Goal: Task Accomplishment & Management: Use online tool/utility

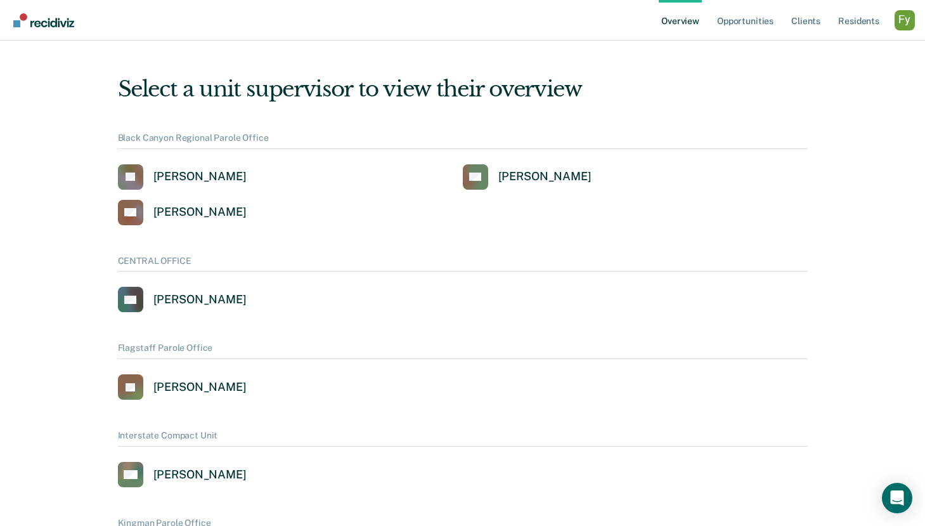
click at [910, 18] on div "Profile dropdown button" at bounding box center [905, 20] width 20 height 20
click at [828, 56] on link "Profile" at bounding box center [854, 58] width 82 height 11
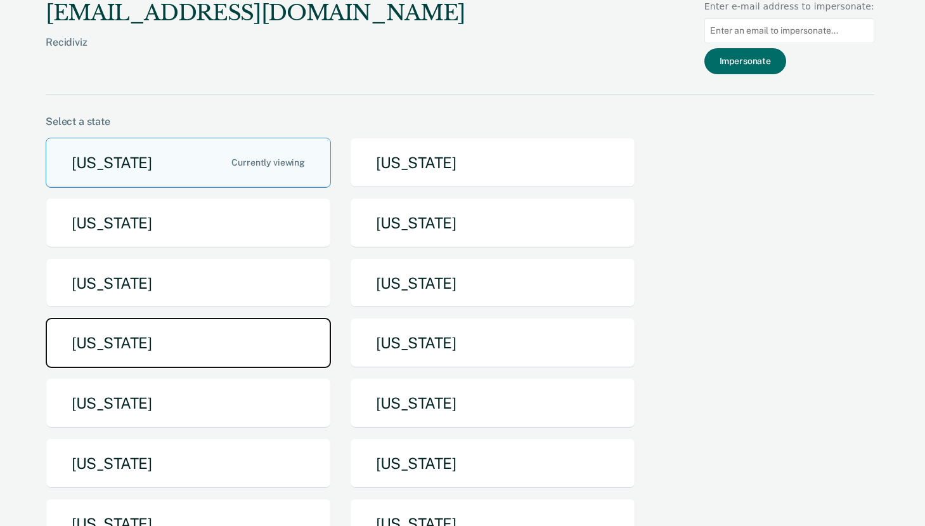
click at [190, 347] on button "Michigan" at bounding box center [188, 343] width 285 height 50
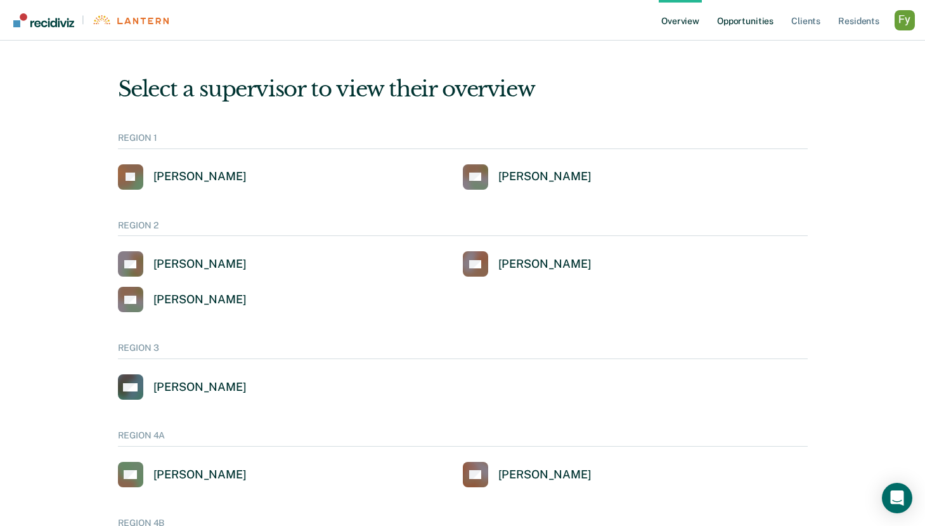
click at [734, 18] on link "Opportunities" at bounding box center [746, 20] width 62 height 41
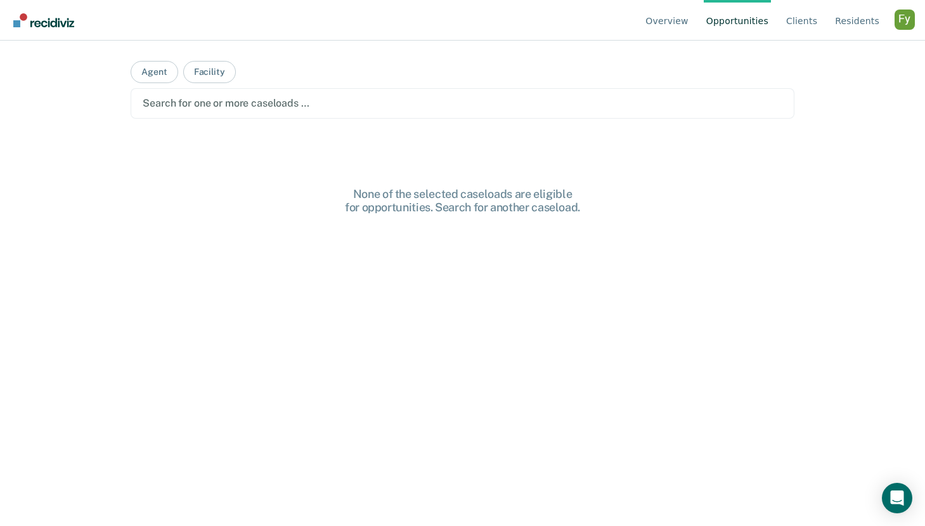
click at [238, 101] on div at bounding box center [462, 103] width 639 height 15
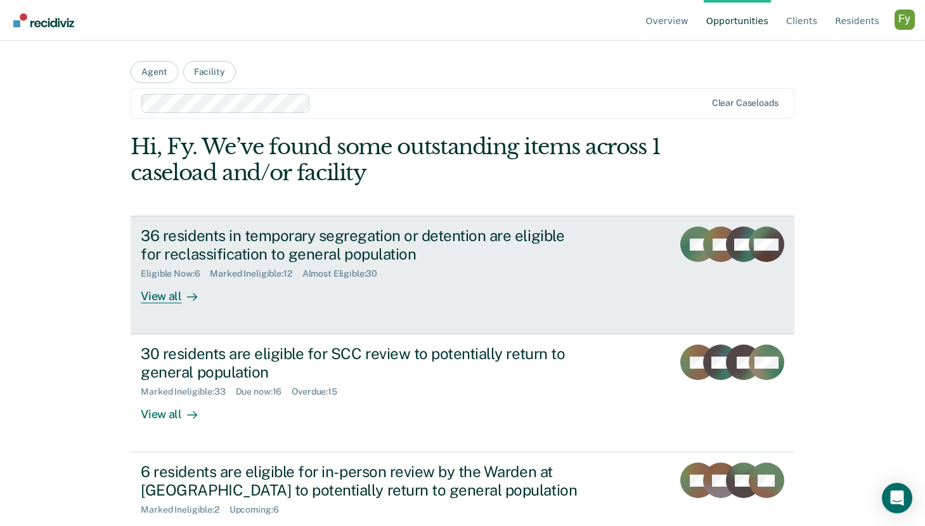
click at [280, 309] on link "36 residents in temporary segregation or detention are eligible for reclassific…" at bounding box center [462, 275] width 663 height 119
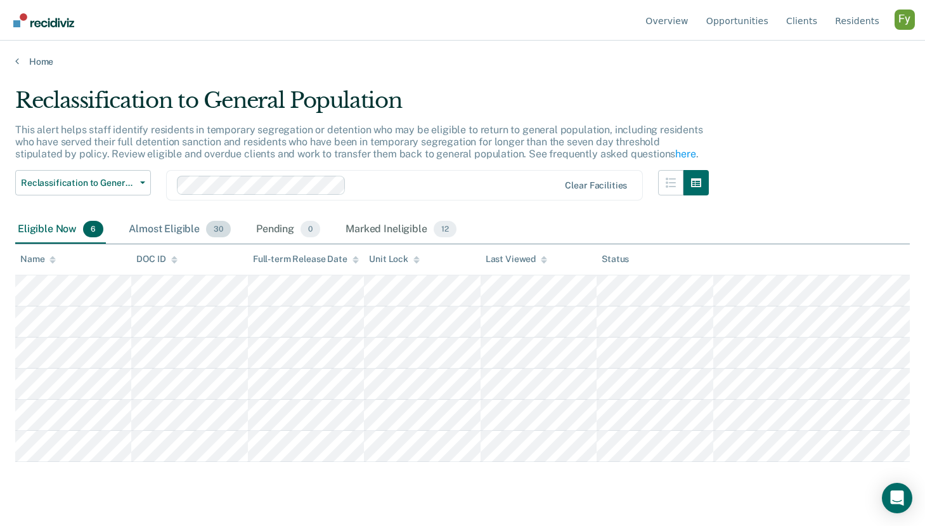
click at [157, 226] on div "Almost Eligible 30" at bounding box center [179, 230] width 107 height 28
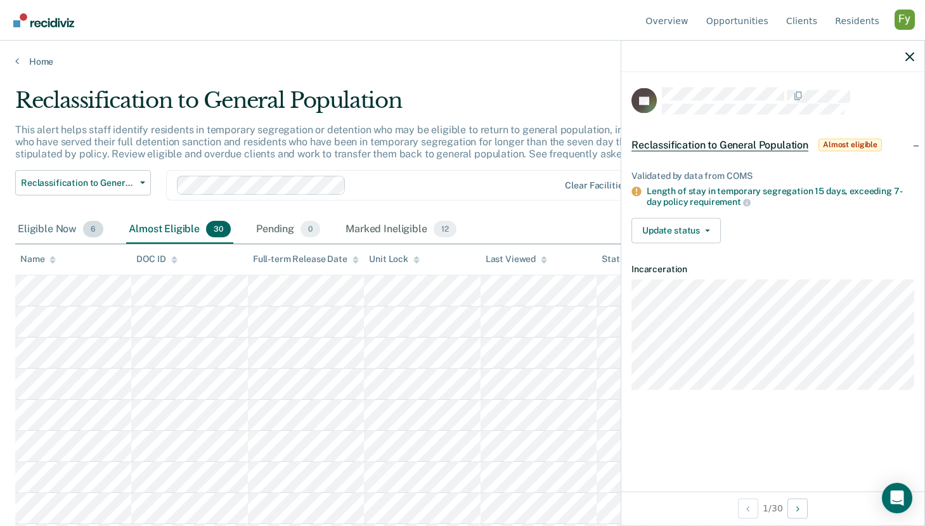
click at [56, 231] on div "Eligible Now 6" at bounding box center [60, 230] width 91 height 28
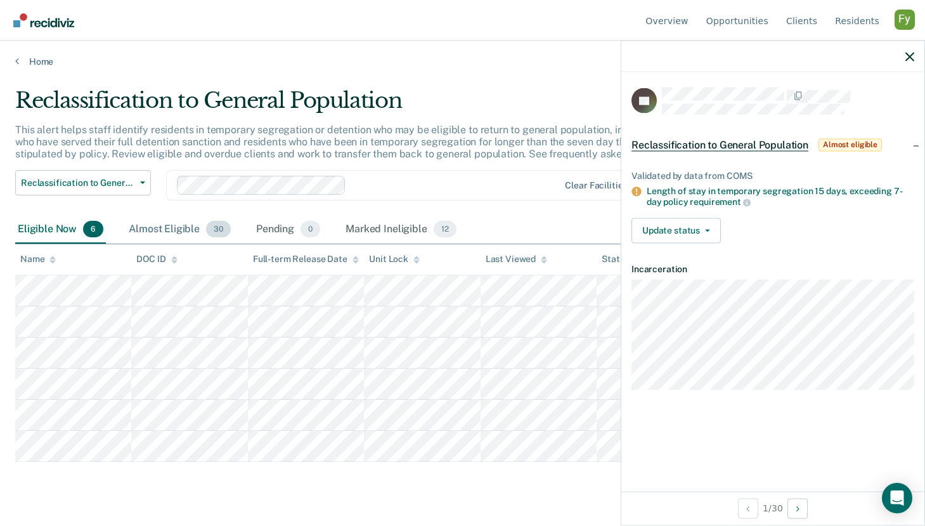
click at [141, 231] on div "Almost Eligible 30" at bounding box center [179, 230] width 107 height 28
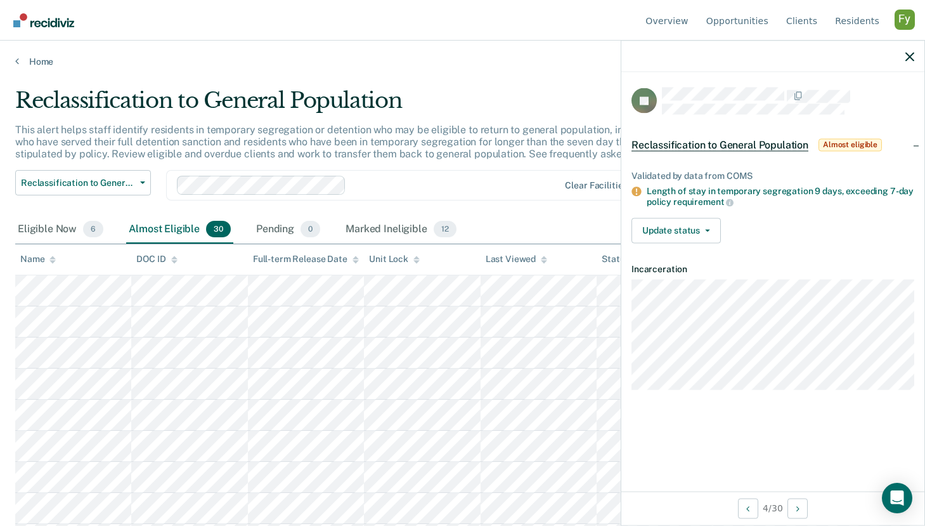
drag, startPoint x: 424, startPoint y: 46, endPoint x: 302, endPoint y: 46, distance: 121.1
click at [305, 46] on div "Home" at bounding box center [462, 54] width 925 height 27
click at [50, 58] on link "Home" at bounding box center [462, 61] width 895 height 11
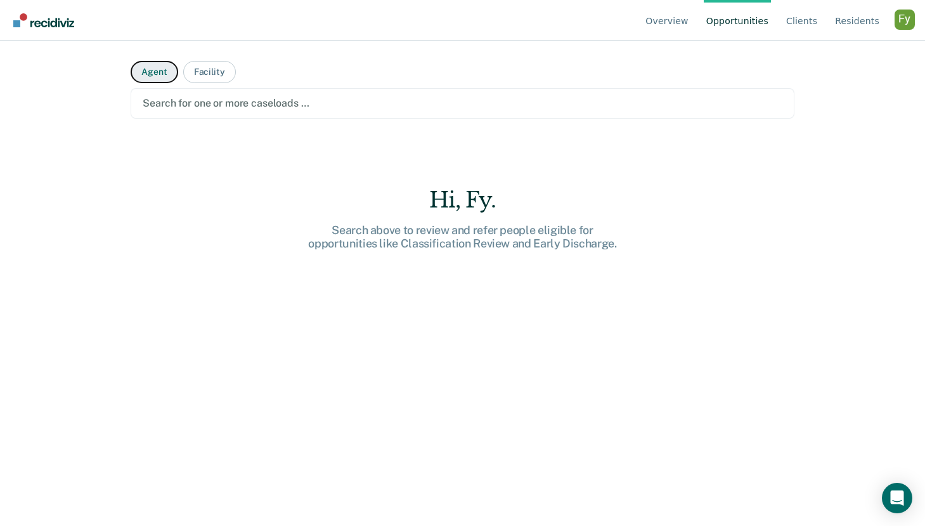
click at [160, 72] on button "Agent" at bounding box center [154, 72] width 47 height 22
click at [183, 103] on div at bounding box center [462, 103] width 639 height 15
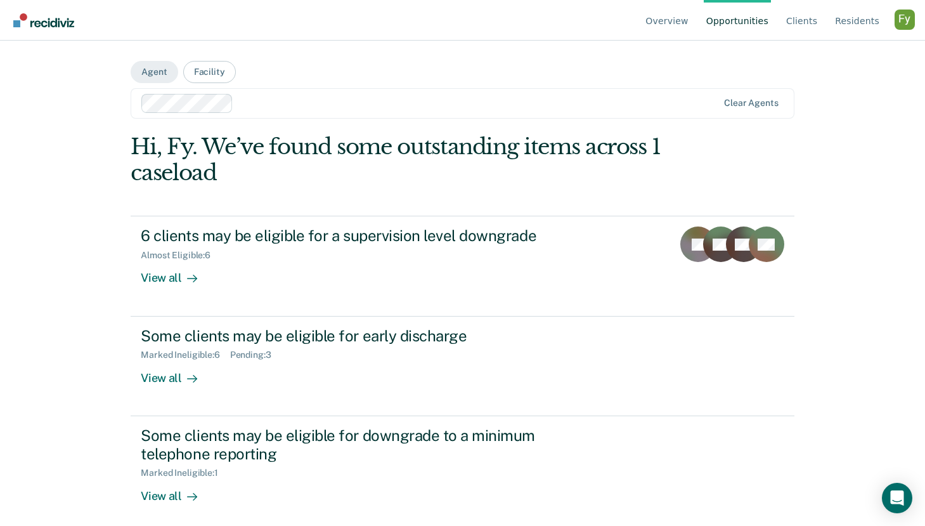
click at [321, 109] on div at bounding box center [477, 103] width 479 height 15
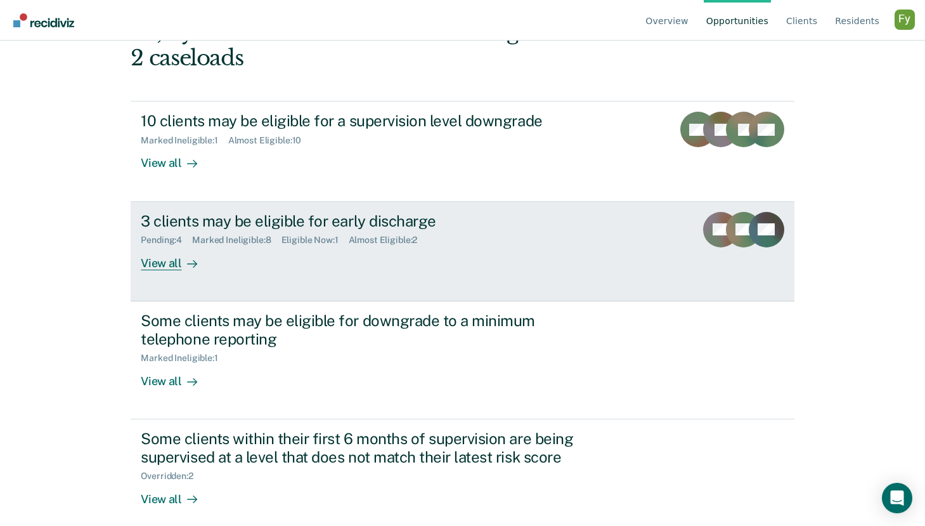
scroll to position [126, 0]
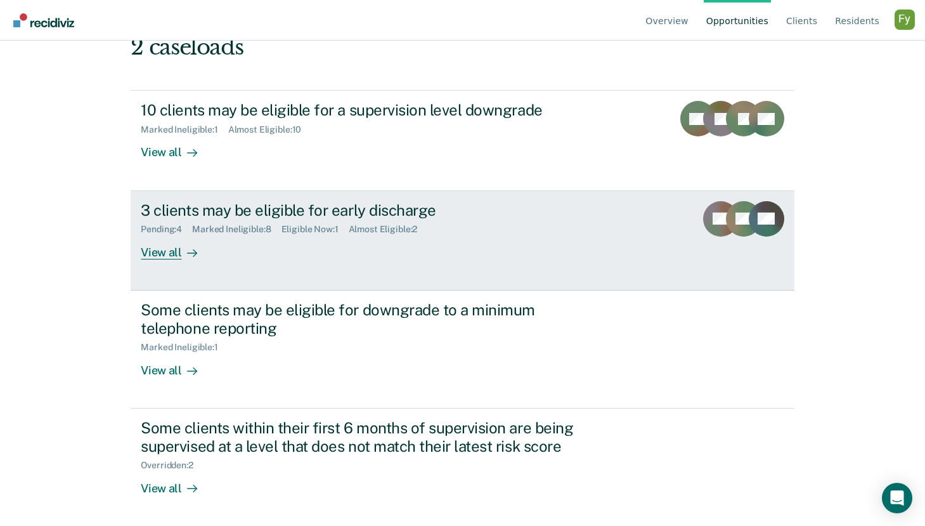
click at [375, 259] on link "3 clients may be eligible for early discharge Pending : 4 Marked Ineligible : 8…" at bounding box center [462, 241] width 663 height 100
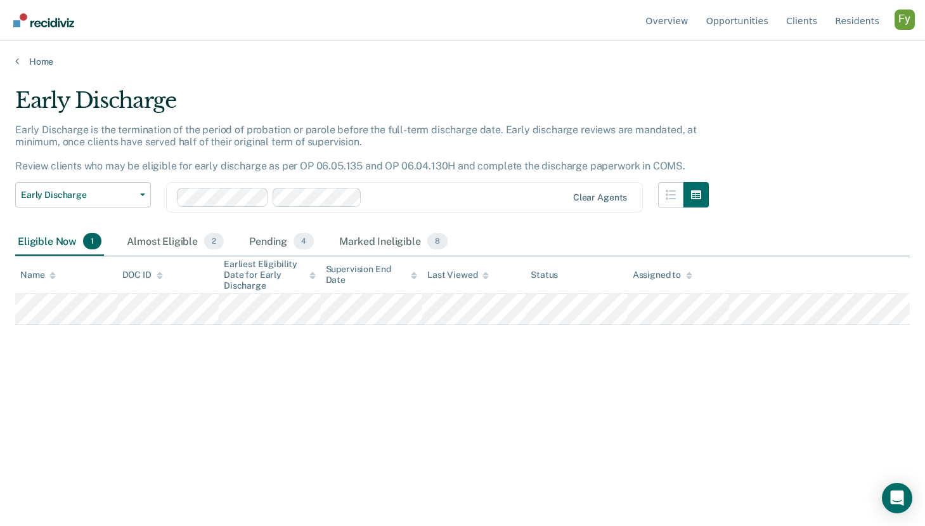
click at [81, 269] on th "Name" at bounding box center [66, 274] width 102 height 37
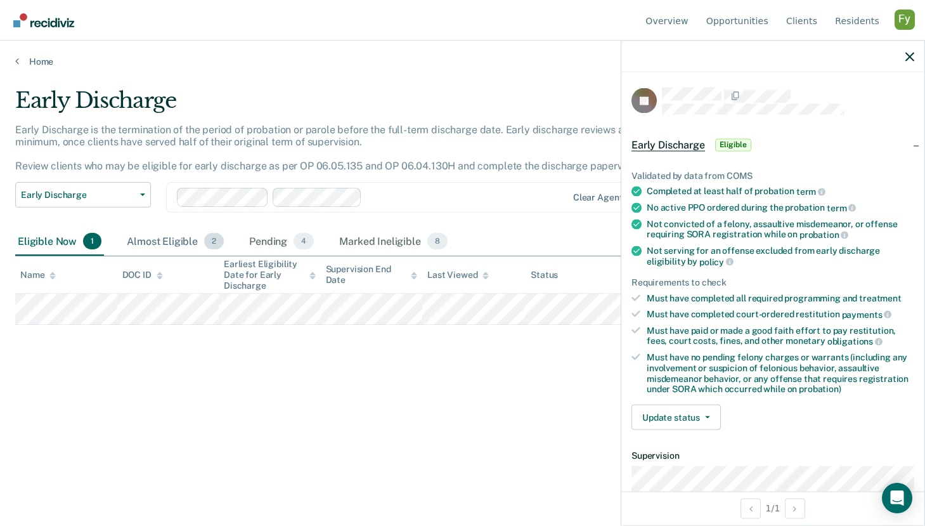
click at [160, 240] on div "Almost Eligible 2" at bounding box center [175, 242] width 102 height 28
